Goal: Communication & Community: Answer question/provide support

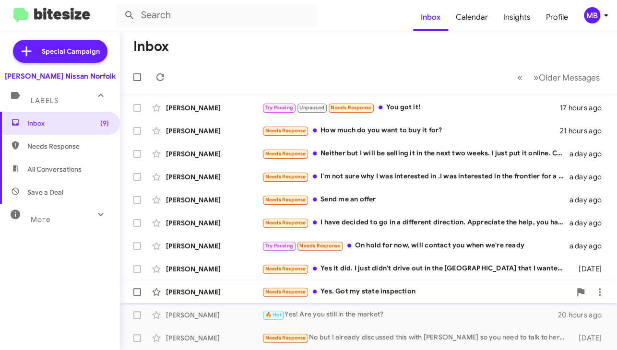
click at [305, 299] on div "[PERSON_NAME] Needs Response Yes. Got my state inspection [DATE]" at bounding box center [369, 292] width 482 height 19
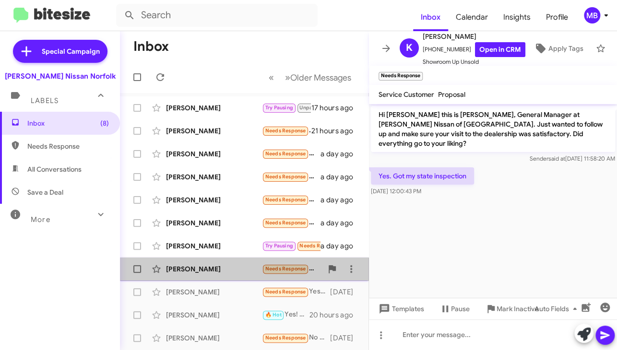
click at [250, 274] on div "[PERSON_NAME]" at bounding box center [214, 270] width 96 height 10
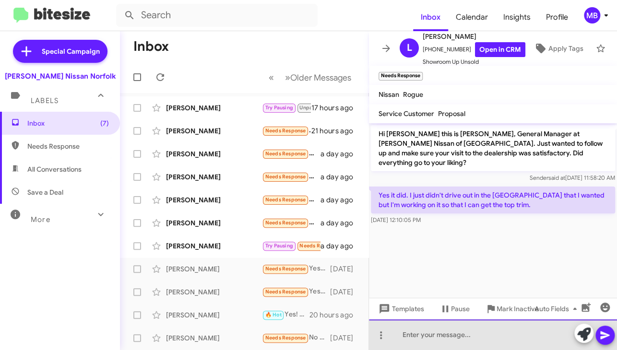
click at [443, 338] on div at bounding box center [493, 335] width 248 height 31
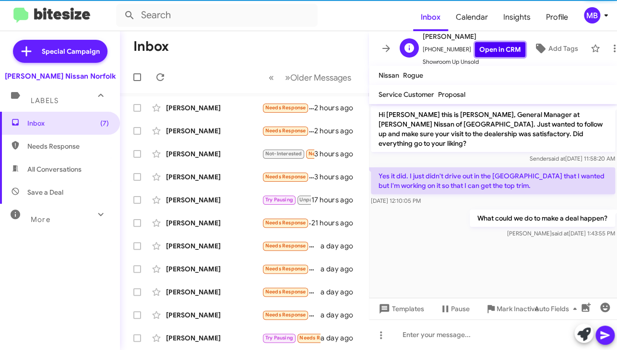
click at [490, 42] on link "Open in CRM" at bounding box center [500, 49] width 50 height 15
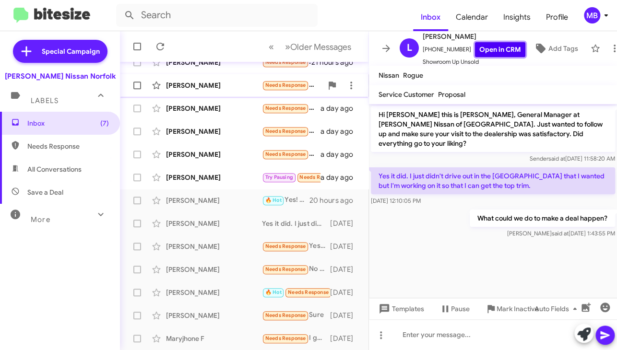
scroll to position [161, 0]
click at [255, 188] on span "[PERSON_NAME] Try Pausing Needs Response On hold for now, will contact you when…" at bounding box center [244, 177] width 249 height 23
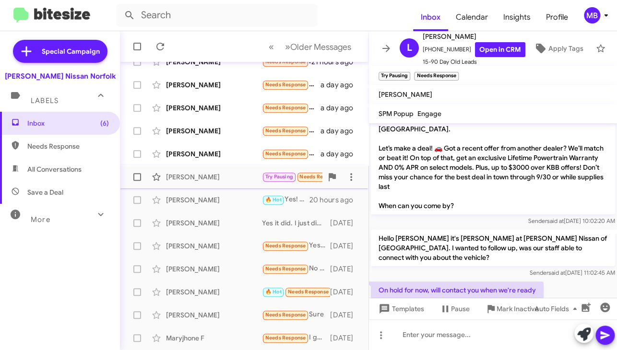
scroll to position [415, 0]
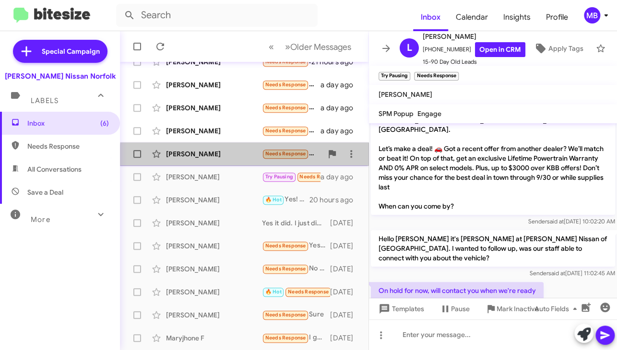
click at [252, 156] on div "[PERSON_NAME]" at bounding box center [214, 154] width 96 height 10
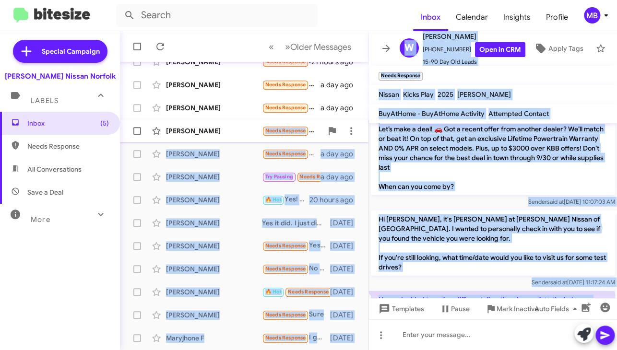
scroll to position [891, 0]
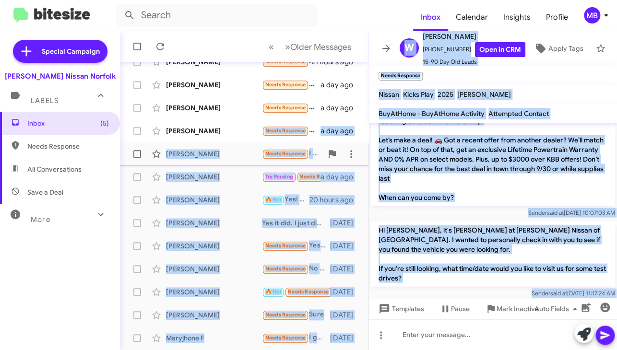
drag, startPoint x: 471, startPoint y: 270, endPoint x: 249, endPoint y: 145, distance: 254.1
click at [249, 145] on div "Inbox « Previous » Next Older Messages [PERSON_NAME] Needs Response I'm in [GEO…" at bounding box center [368, 190] width 497 height 319
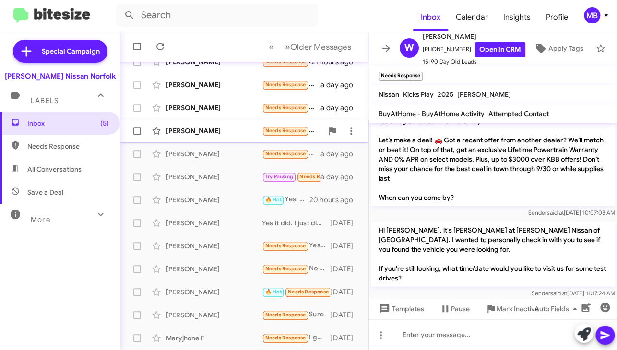
click at [245, 133] on div "[PERSON_NAME]" at bounding box center [214, 131] width 96 height 10
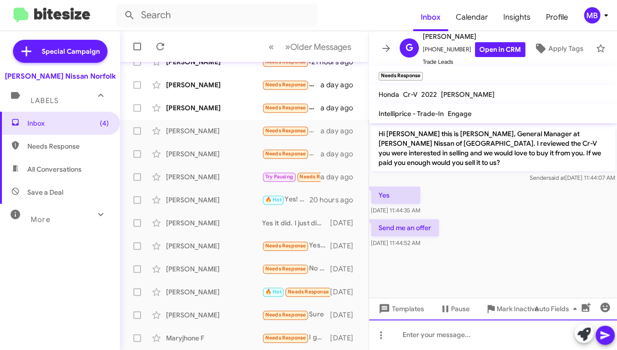
click at [415, 337] on div at bounding box center [493, 335] width 248 height 31
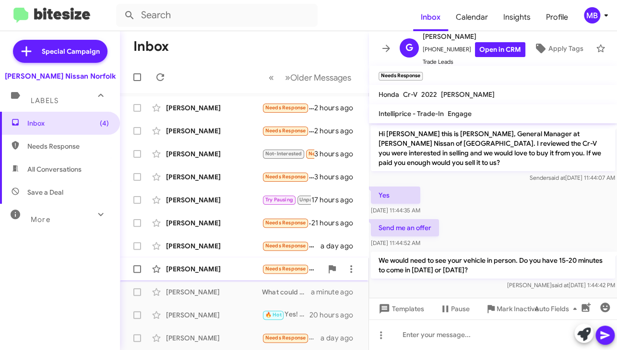
click at [236, 271] on div "[PERSON_NAME]" at bounding box center [214, 270] width 96 height 10
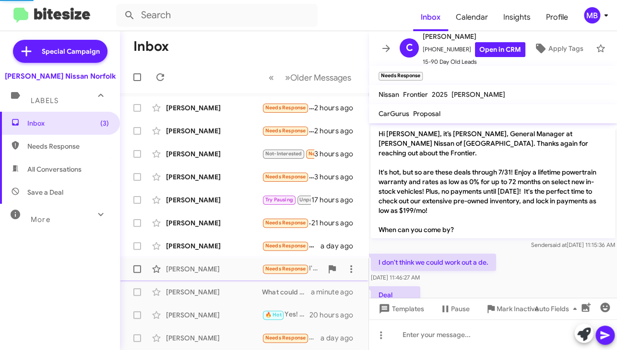
scroll to position [710, 0]
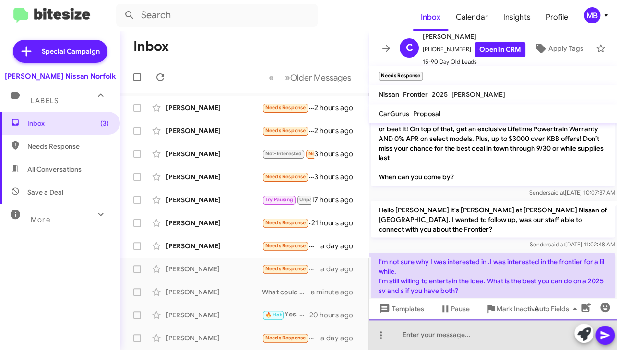
click at [404, 336] on div at bounding box center [493, 335] width 248 height 31
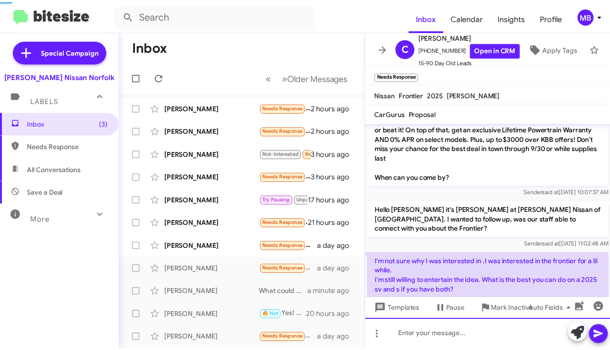
scroll to position [0, 0]
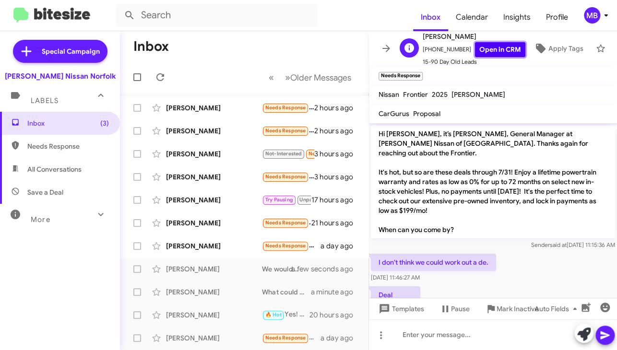
click at [488, 46] on link "Open in CRM" at bounding box center [500, 49] width 50 height 15
click at [250, 241] on div "[PERSON_NAME]" at bounding box center [214, 246] width 96 height 10
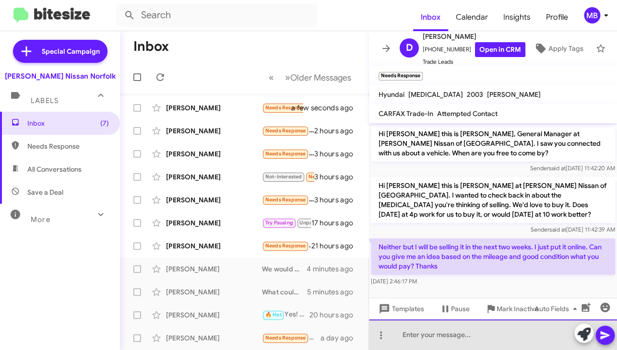
click at [423, 339] on div at bounding box center [493, 335] width 248 height 31
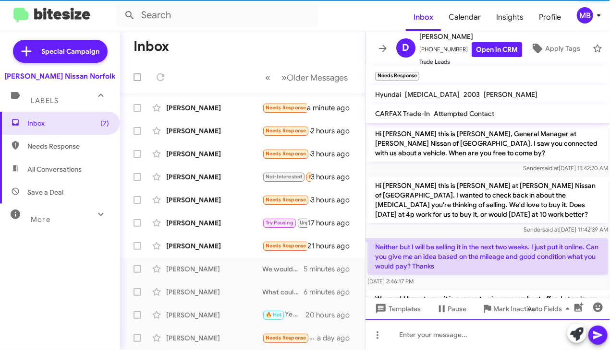
scroll to position [42, 0]
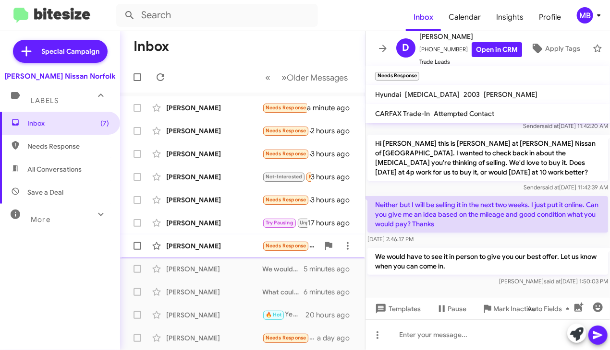
click at [217, 244] on div "[PERSON_NAME]" at bounding box center [214, 246] width 96 height 10
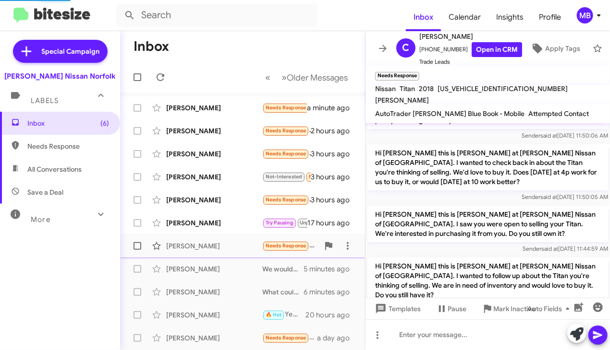
scroll to position [460, 0]
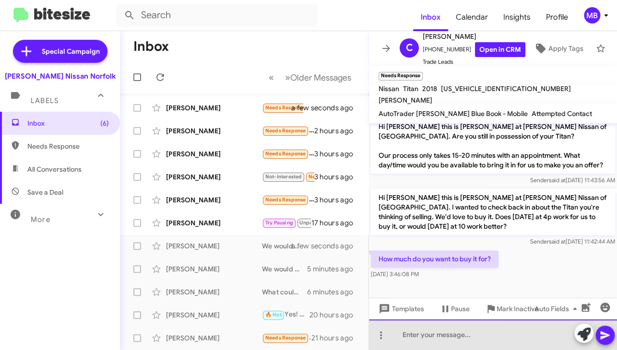
click at [439, 341] on div at bounding box center [493, 335] width 248 height 31
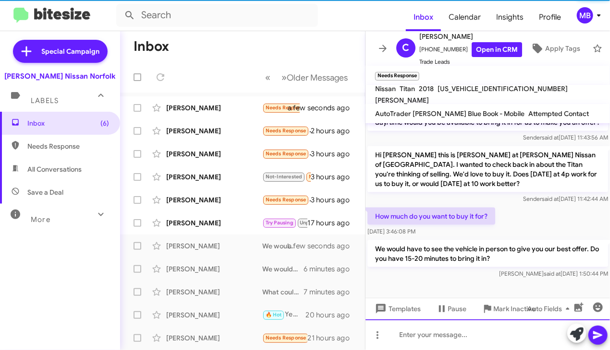
scroll to position [505, 0]
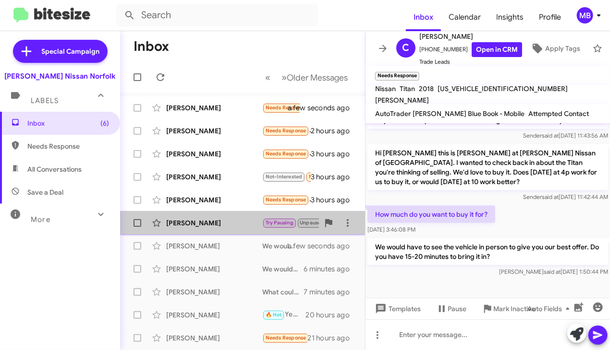
click at [257, 234] on span "[PERSON_NAME] Try Pausing Unpaused Needs Response You got it! 17 hours ago" at bounding box center [242, 223] width 245 height 23
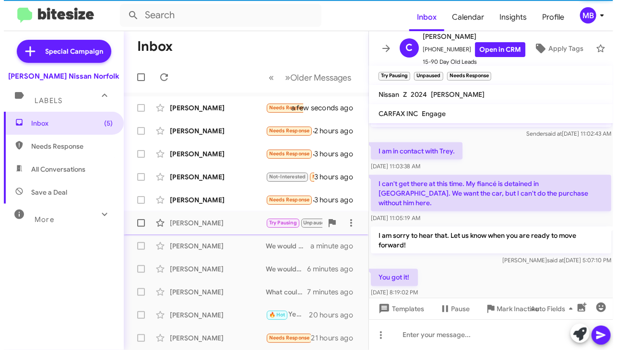
scroll to position [598, 0]
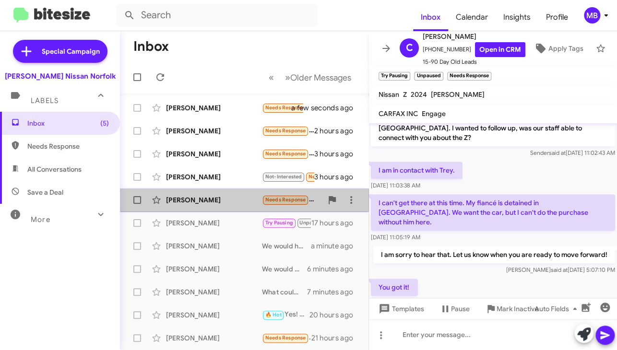
click at [254, 206] on div "[PERSON_NAME] Needs Response I'm still trying to get the down payment together …" at bounding box center [244, 200] width 233 height 19
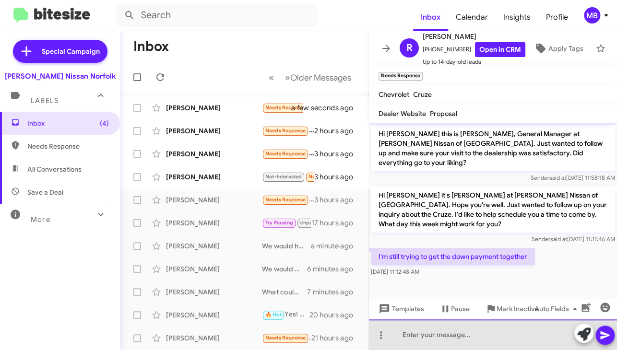
click at [416, 329] on div at bounding box center [493, 335] width 248 height 31
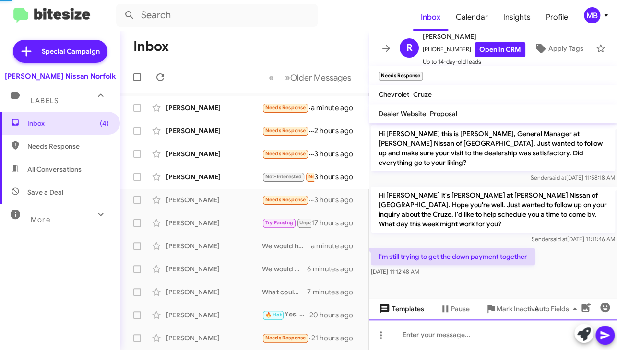
scroll to position [23, 0]
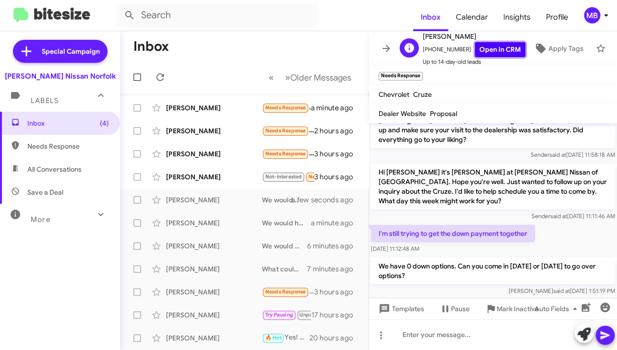
click at [482, 43] on link "Open in CRM" at bounding box center [500, 49] width 50 height 15
click at [249, 170] on div "[PERSON_NAME] Not-Interested Needs Response *no 3 hours ago" at bounding box center [244, 177] width 233 height 19
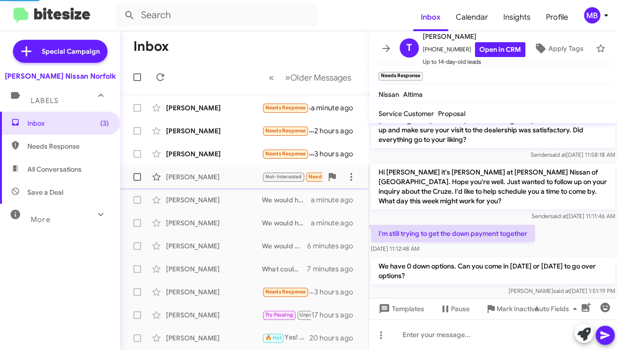
scroll to position [34, 0]
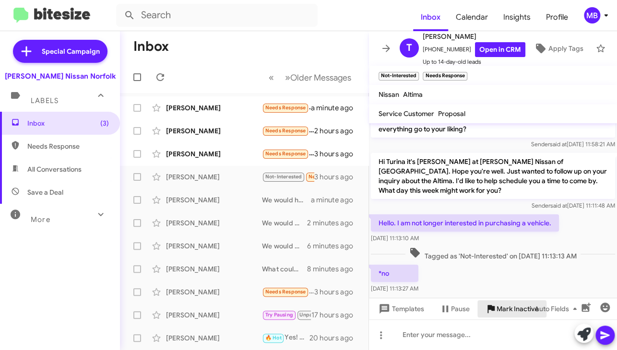
click at [500, 312] on span "Mark Inactive" at bounding box center [518, 309] width 42 height 17
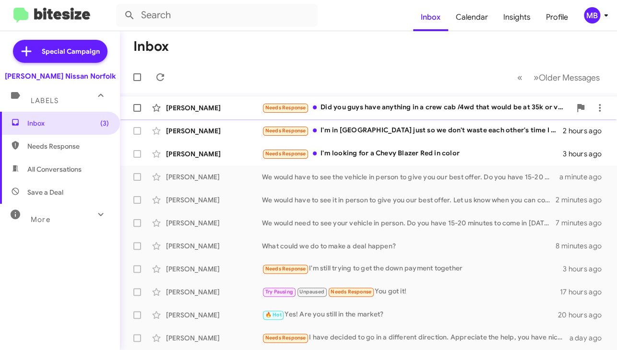
click at [292, 114] on div "[PERSON_NAME] Needs Response Did you guys have anything in a crew cab /4wd that…" at bounding box center [369, 107] width 482 height 19
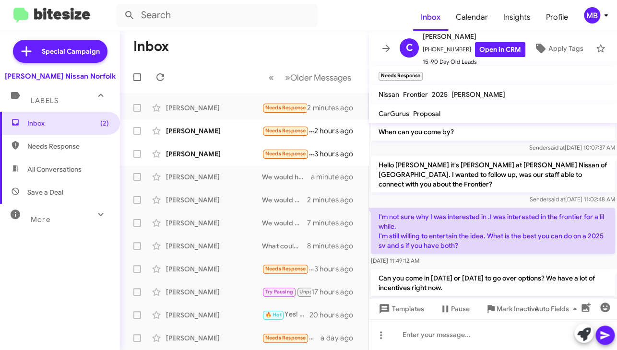
scroll to position [843, 0]
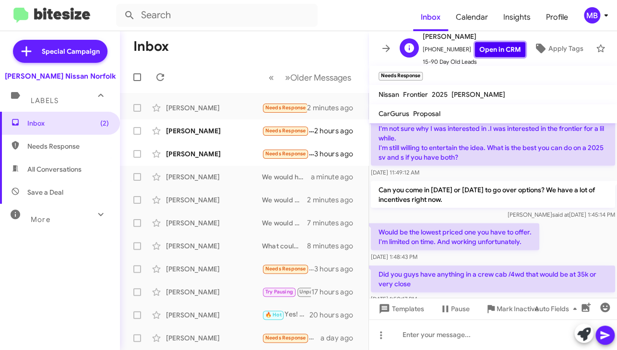
click at [488, 45] on link "Open in CRM" at bounding box center [500, 49] width 50 height 15
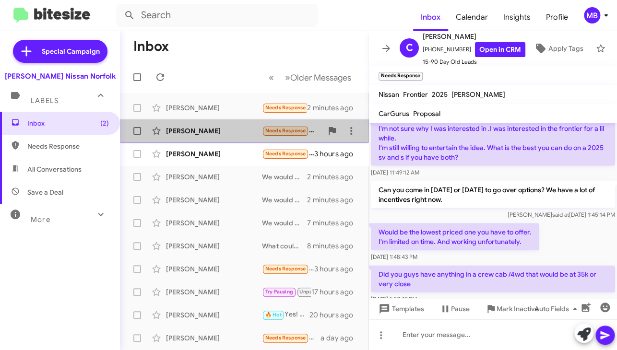
click at [278, 127] on small "Needs Response" at bounding box center [285, 131] width 45 height 9
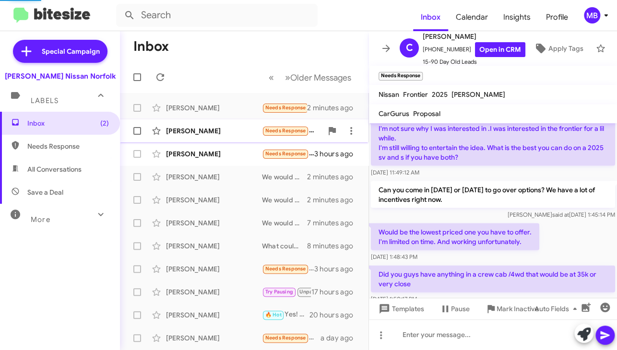
scroll to position [55, 0]
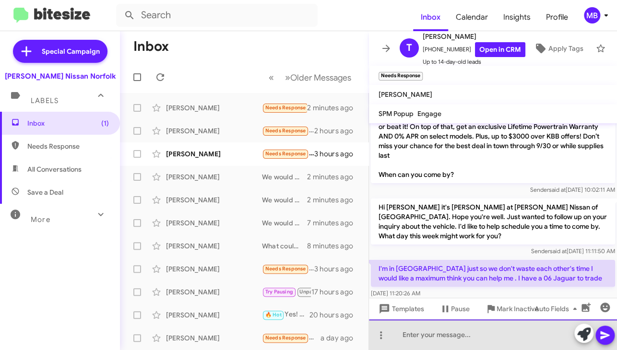
click at [426, 340] on div at bounding box center [493, 335] width 248 height 31
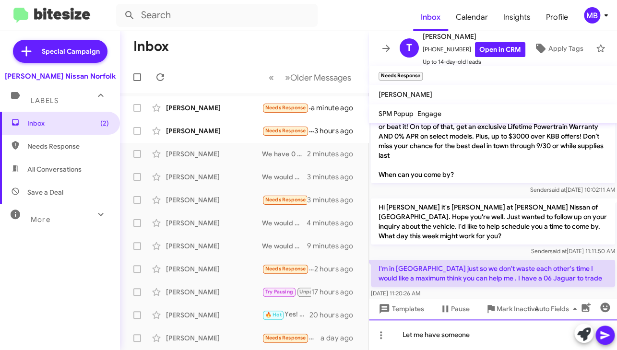
click at [491, 336] on div "Let me have someone" at bounding box center [493, 335] width 248 height 31
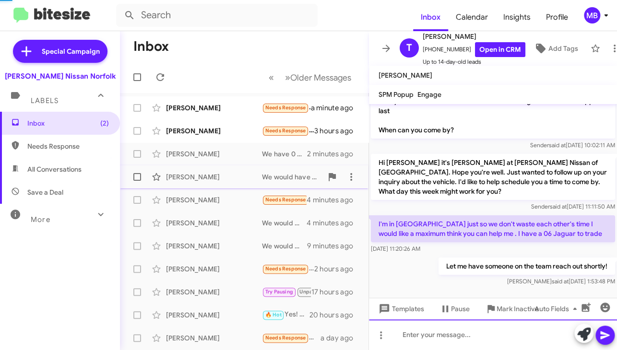
scroll to position [71, 0]
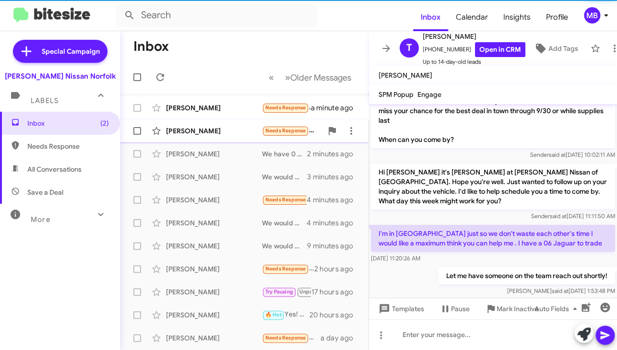
click at [266, 136] on div "[PERSON_NAME] Needs Response I'm looking for a Chevy Blazer Red in color 3 hour…" at bounding box center [244, 130] width 233 height 19
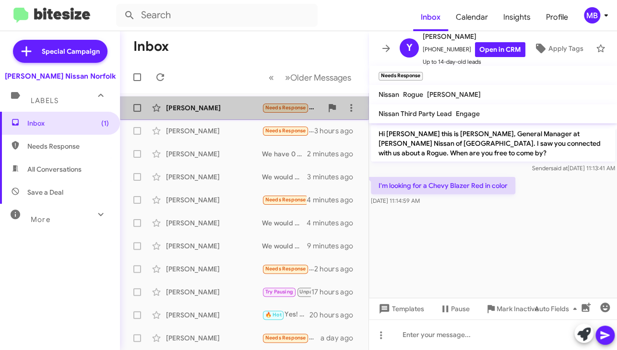
click at [261, 109] on div "[PERSON_NAME]" at bounding box center [214, 108] width 96 height 10
